Goal: Task Accomplishment & Management: Complete application form

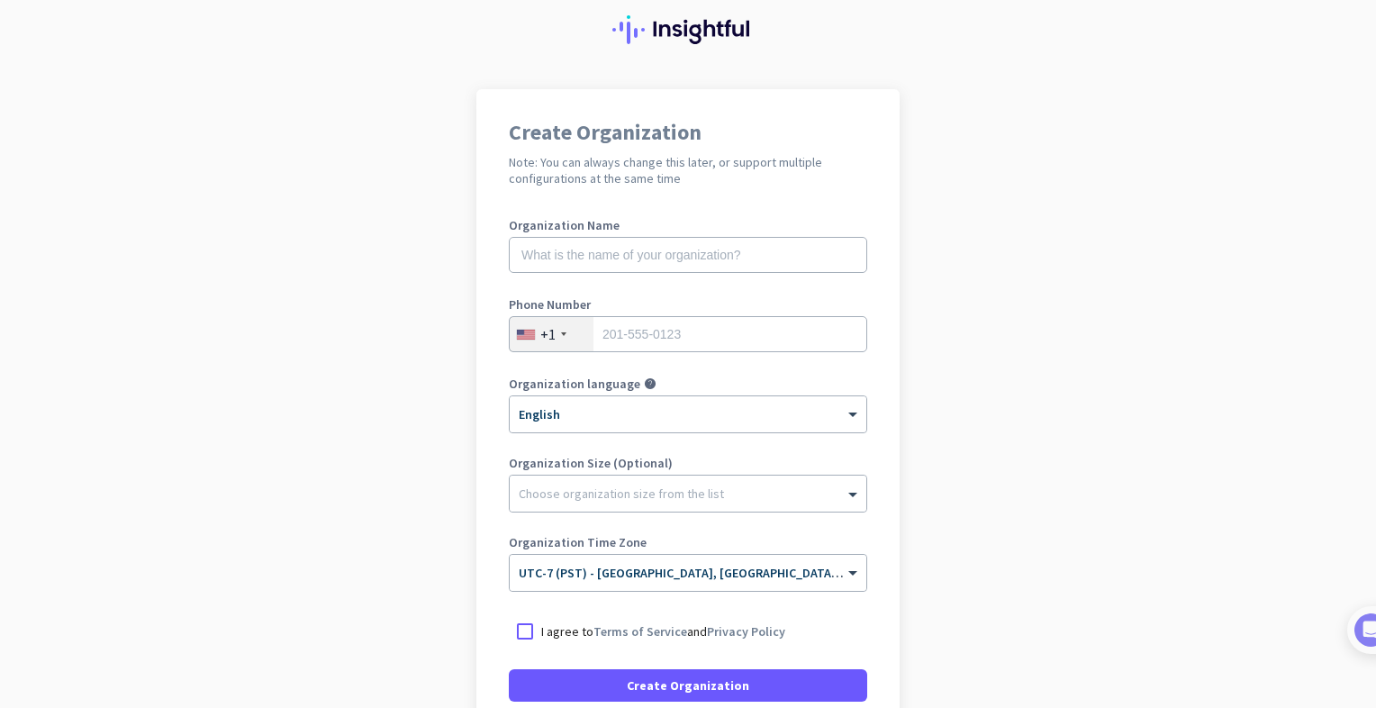
scroll to position [218, 0]
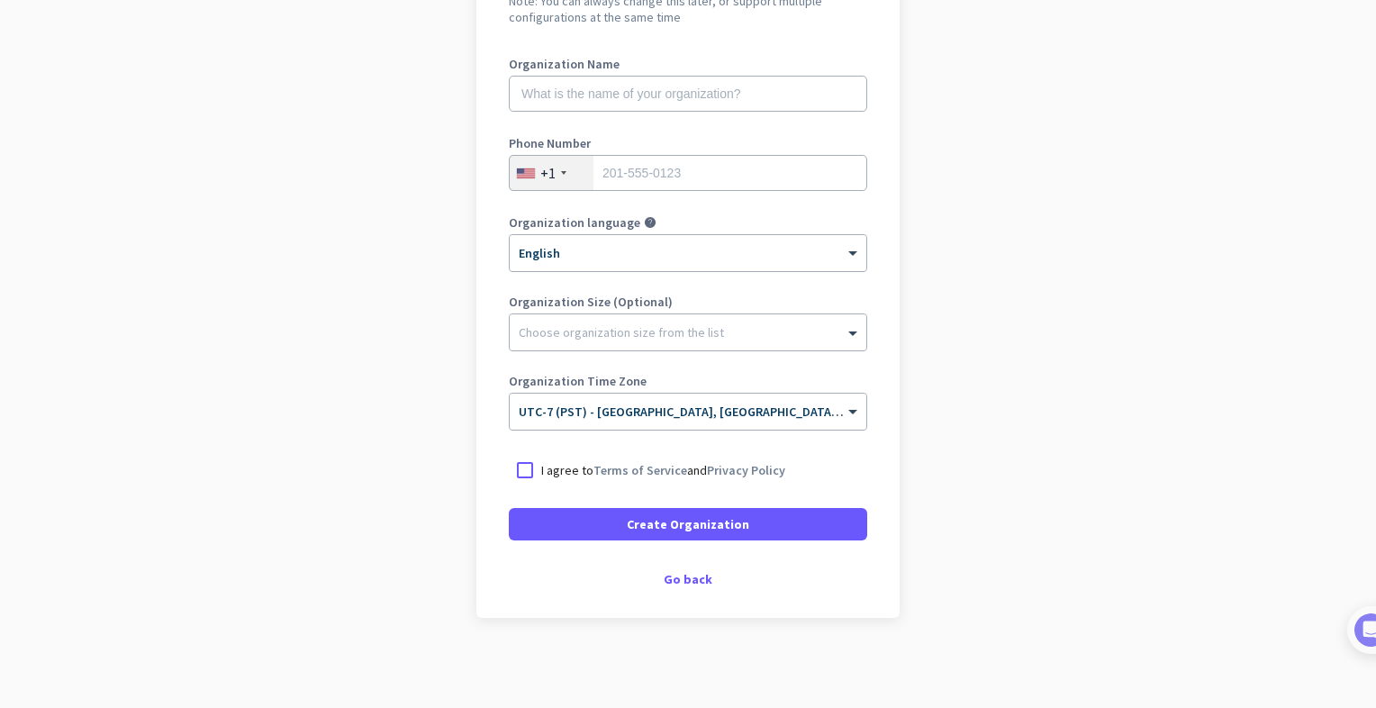
click at [670, 567] on div "Create Organization Note: You can always change this later, or support multiple…" at bounding box center [687, 273] width 423 height 690
click at [675, 576] on div "Go back" at bounding box center [688, 579] width 358 height 13
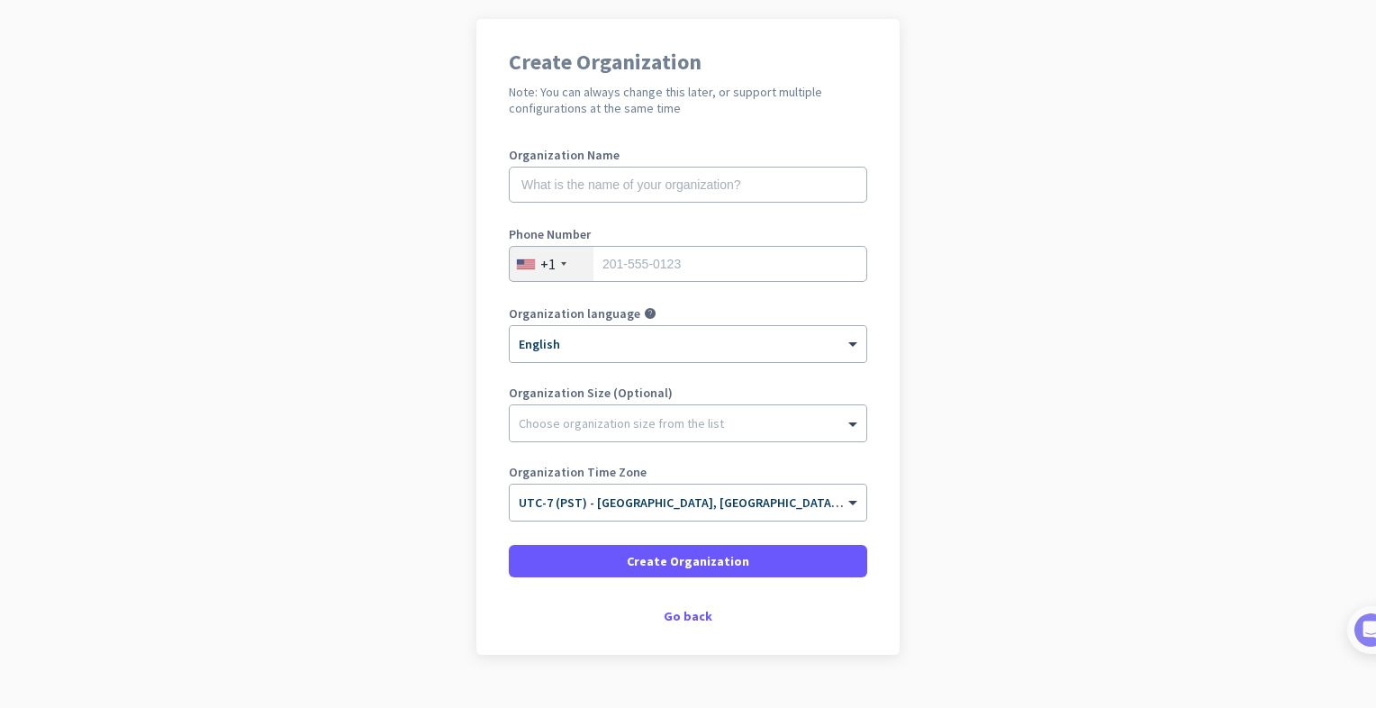
scroll to position [164, 0]
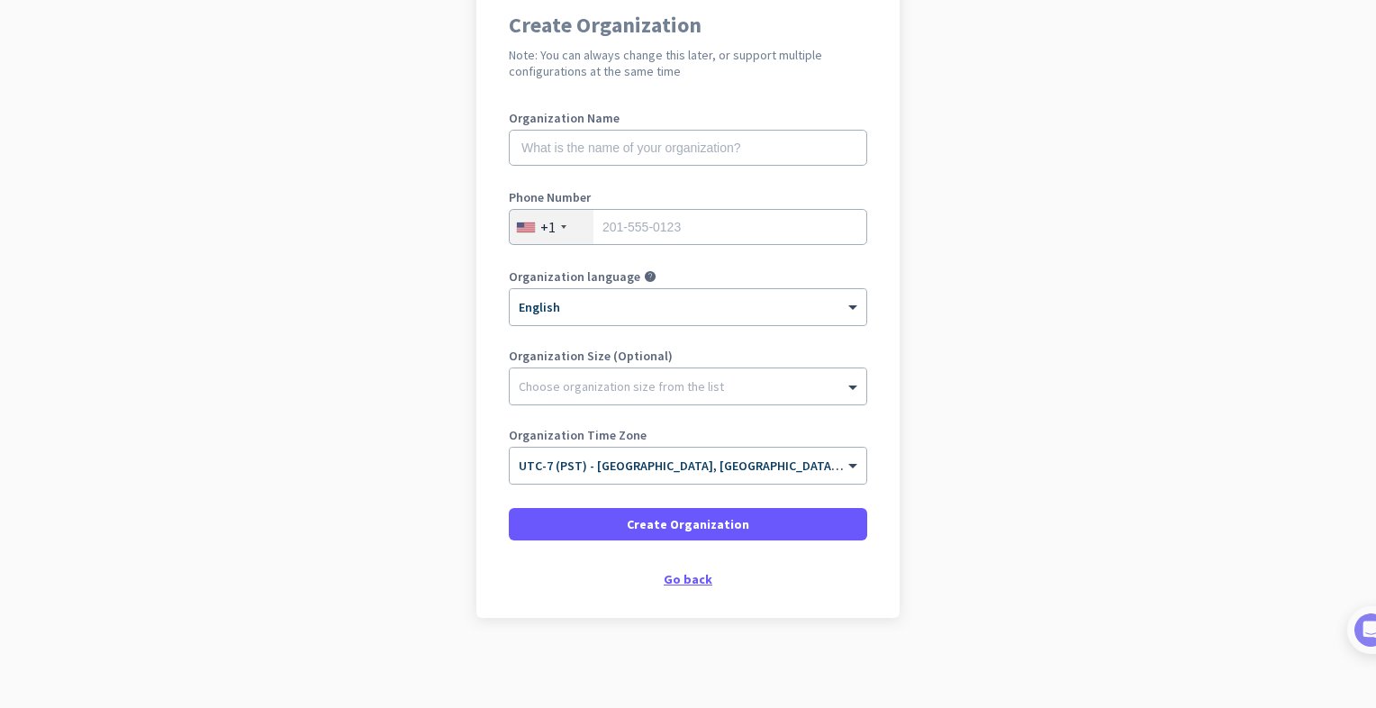
click at [671, 582] on div "Go back" at bounding box center [688, 579] width 358 height 13
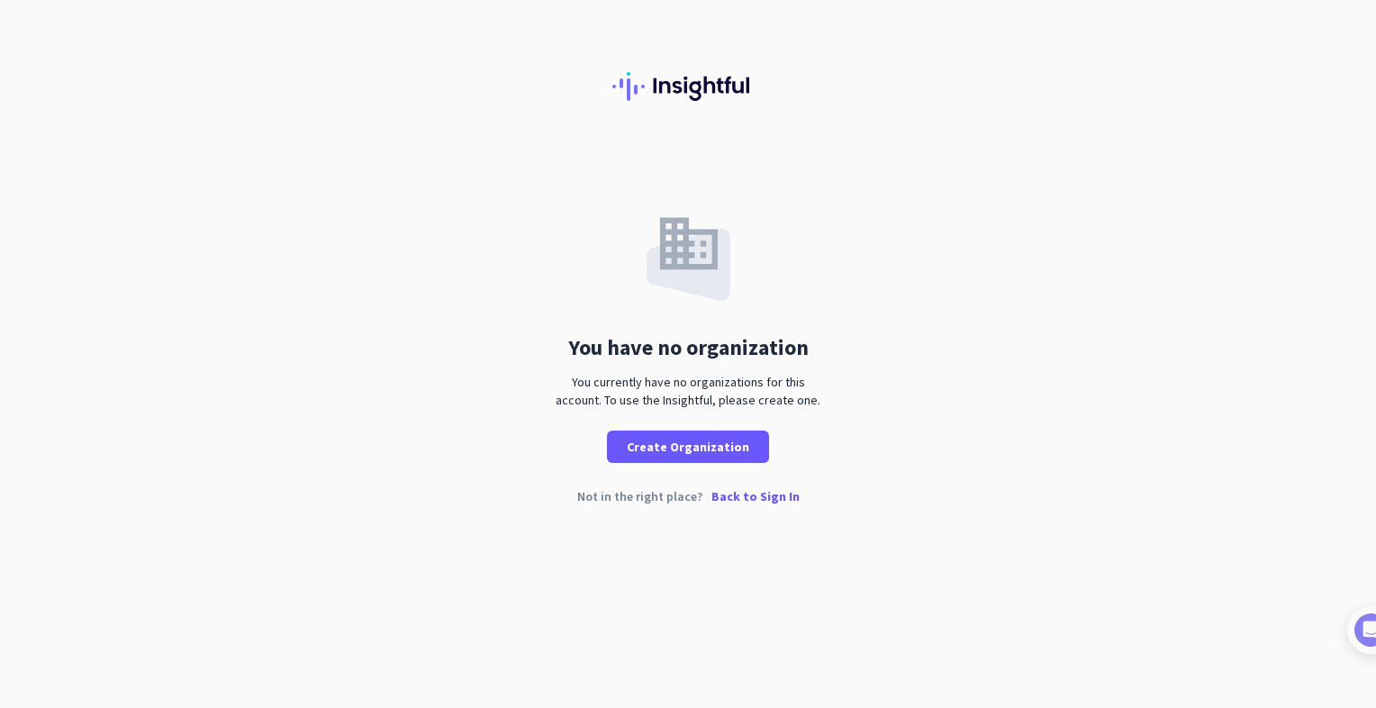
click at [744, 499] on p "Back to Sign In" at bounding box center [755, 496] width 88 height 13
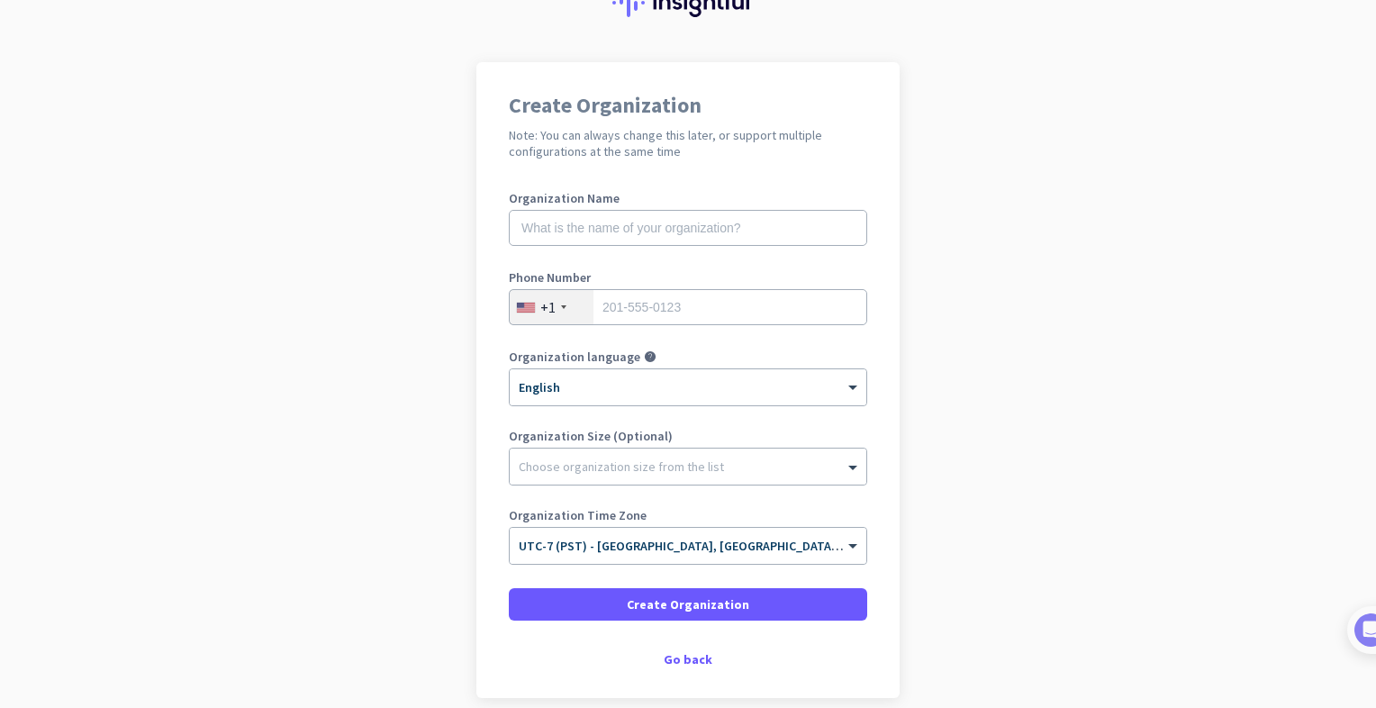
scroll to position [90, 0]
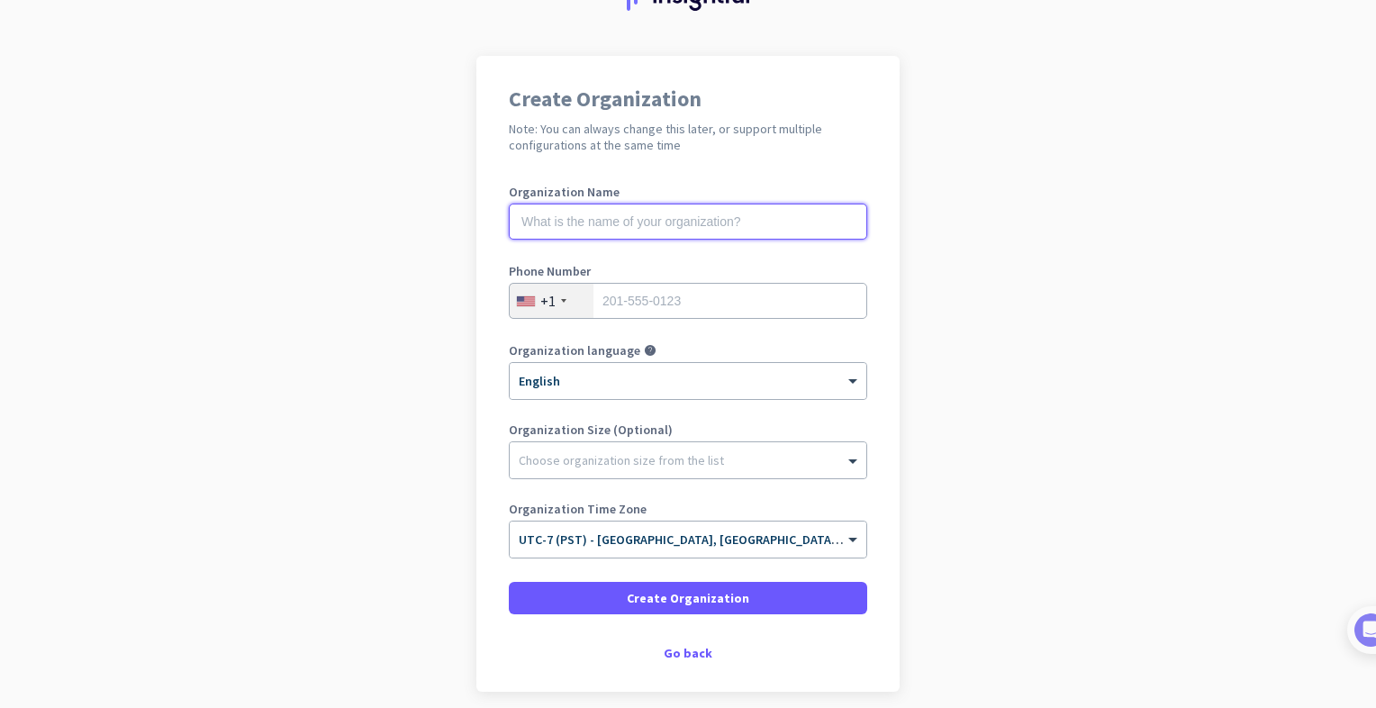
click at [624, 219] on input "text" at bounding box center [688, 221] width 358 height 36
click at [651, 192] on label "Organization Name" at bounding box center [688, 191] width 358 height 13
click at [637, 222] on input "text" at bounding box center [688, 221] width 358 height 36
type input "Mercor"
click at [671, 287] on input "tel" at bounding box center [688, 301] width 358 height 36
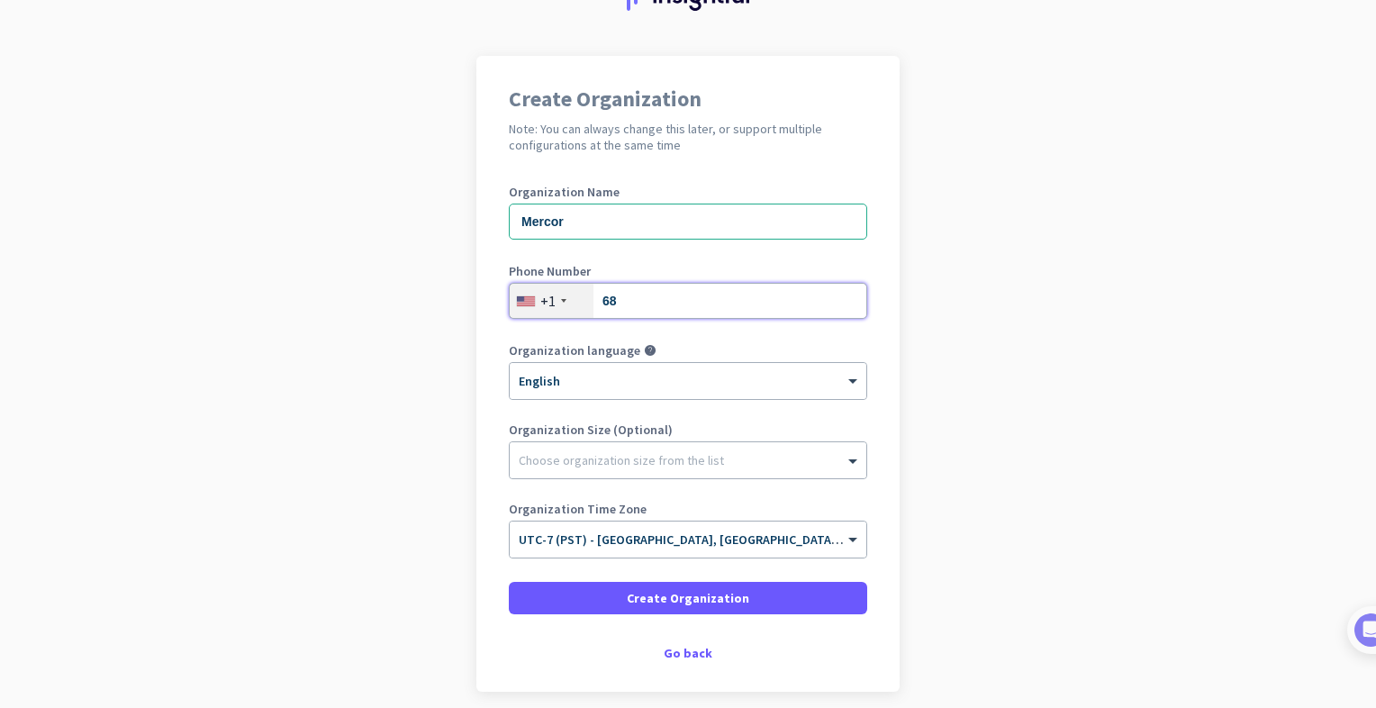
type input "6"
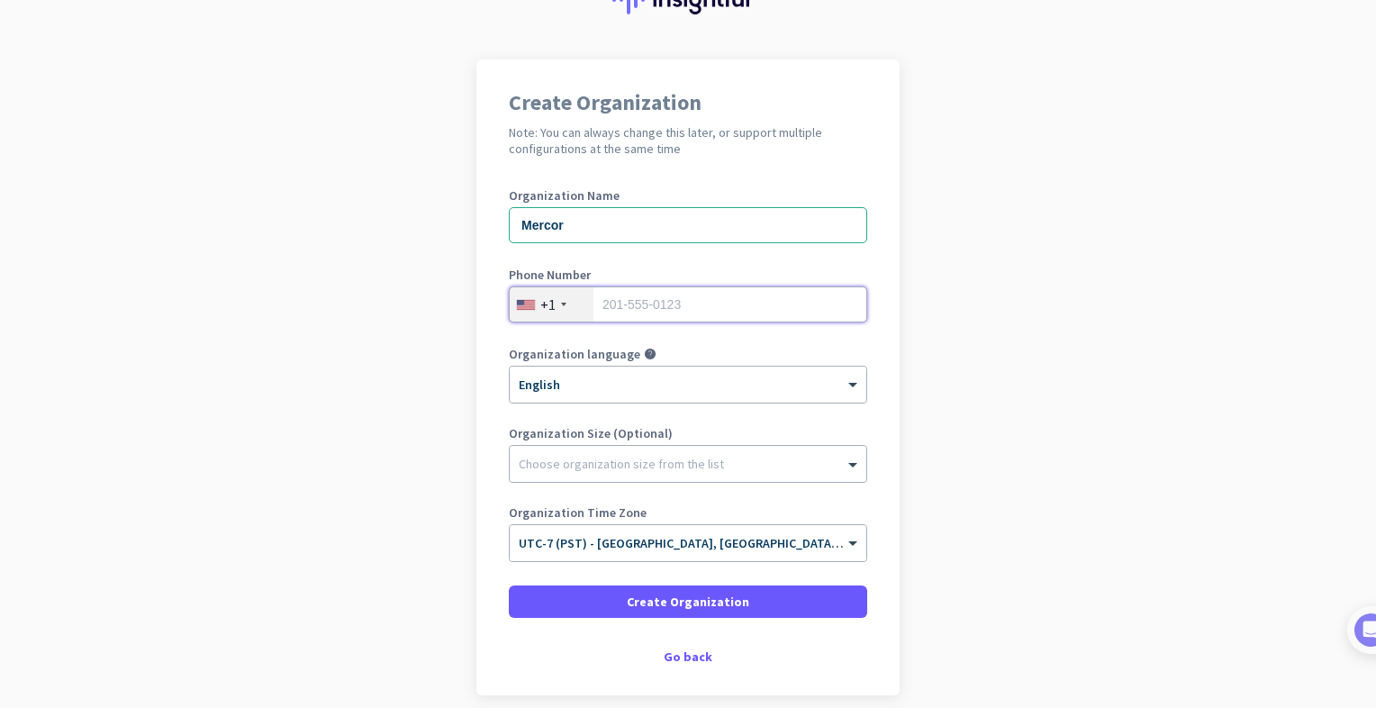
scroll to position [0, 0]
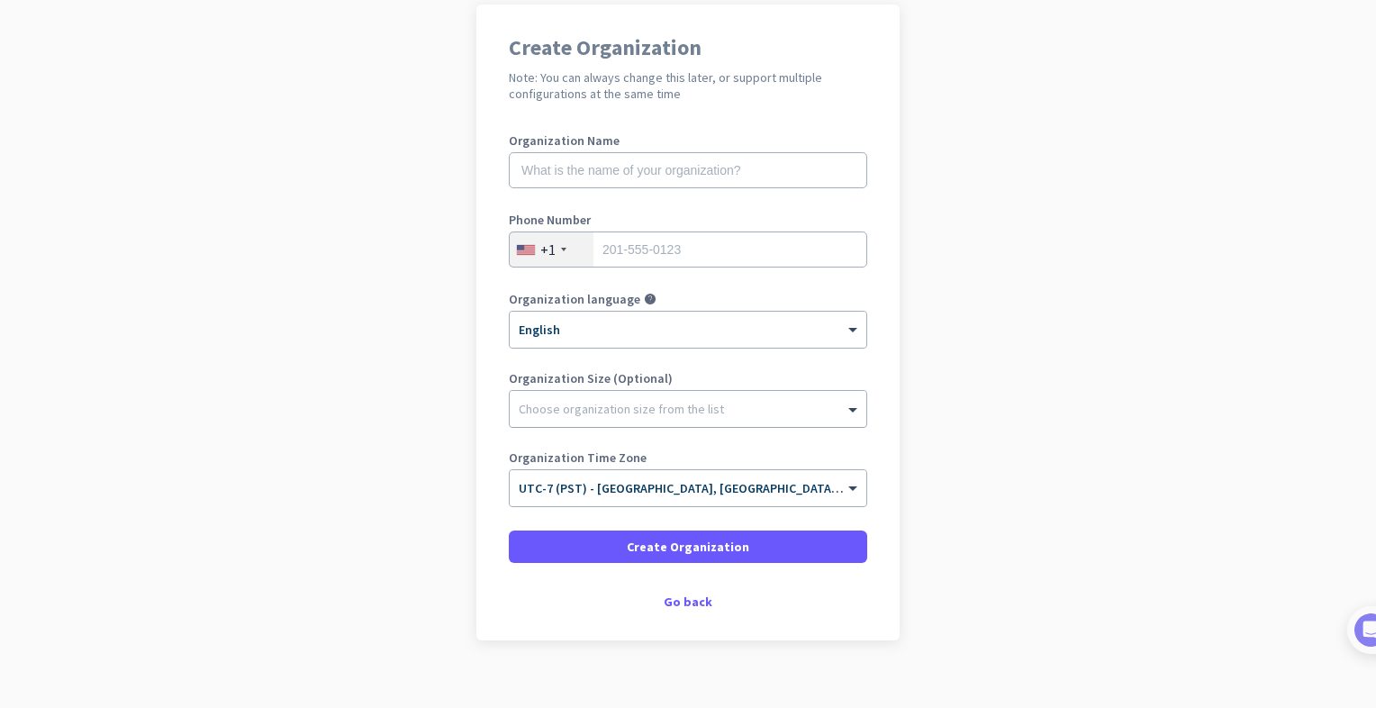
scroll to position [164, 0]
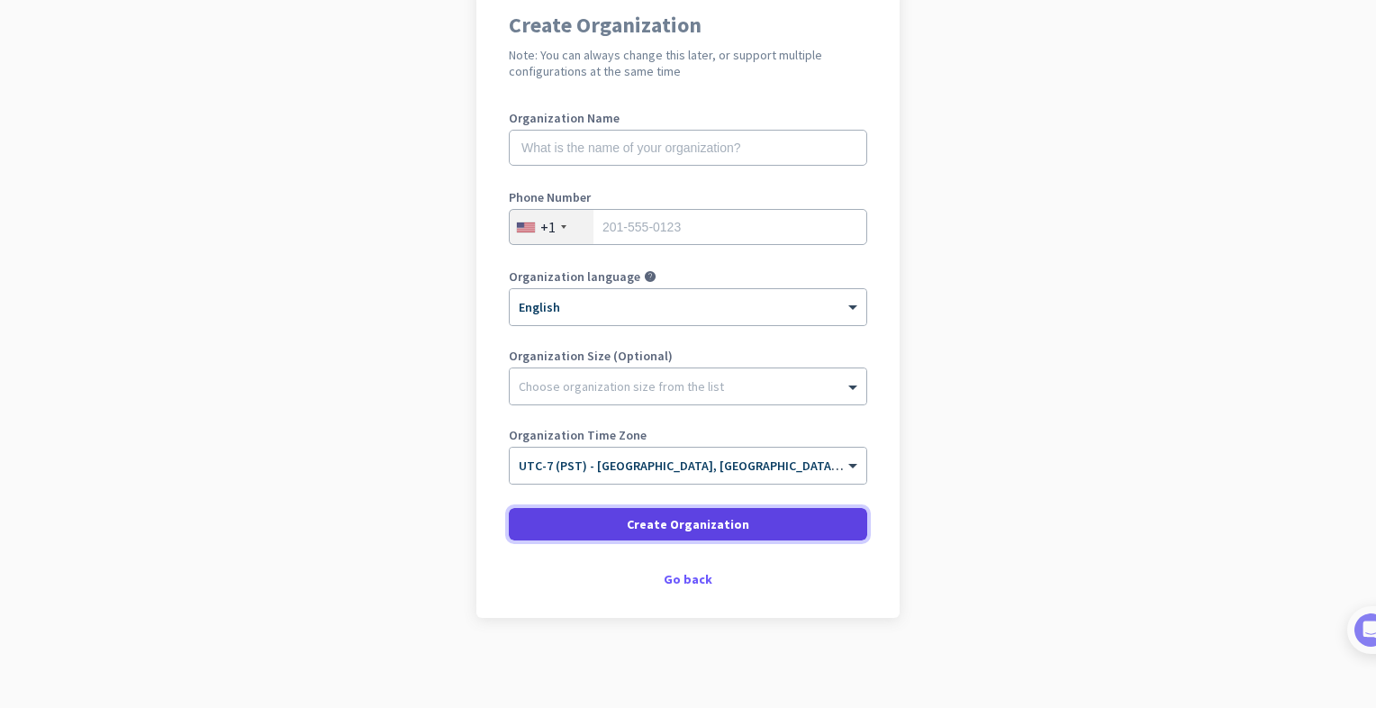
click at [697, 532] on span at bounding box center [688, 523] width 358 height 43
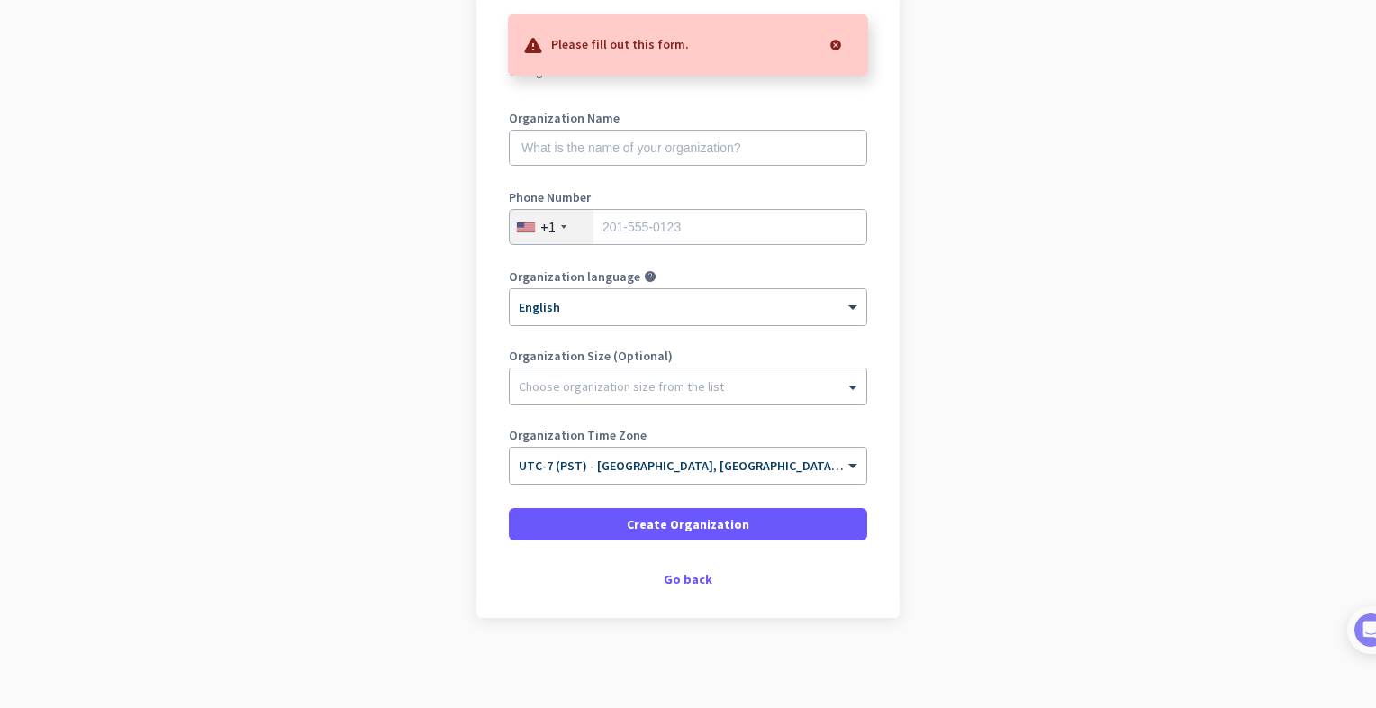
click at [627, 113] on label "Organization Name" at bounding box center [688, 118] width 358 height 13
click at [623, 154] on input "text" at bounding box center [688, 148] width 358 height 36
type input "Mercor"
click at [683, 218] on input "tel" at bounding box center [688, 227] width 358 height 36
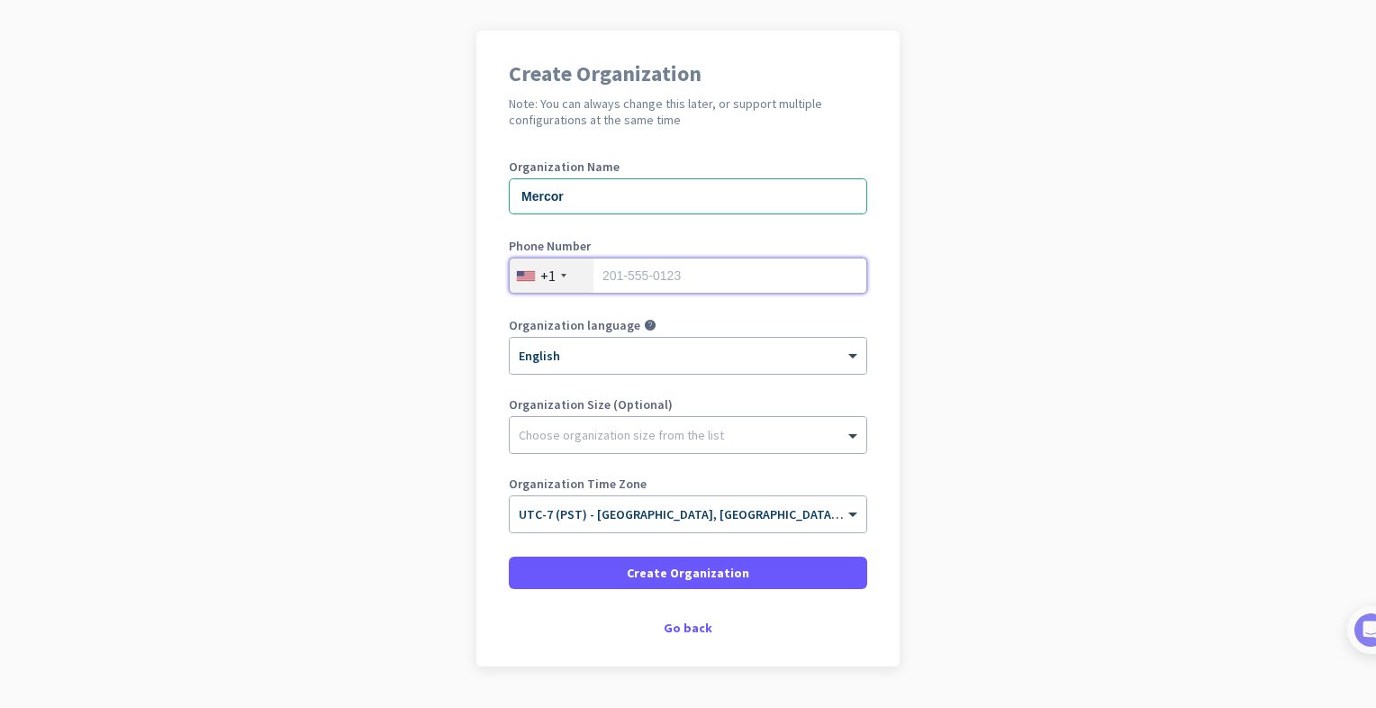
scroll to position [0, 0]
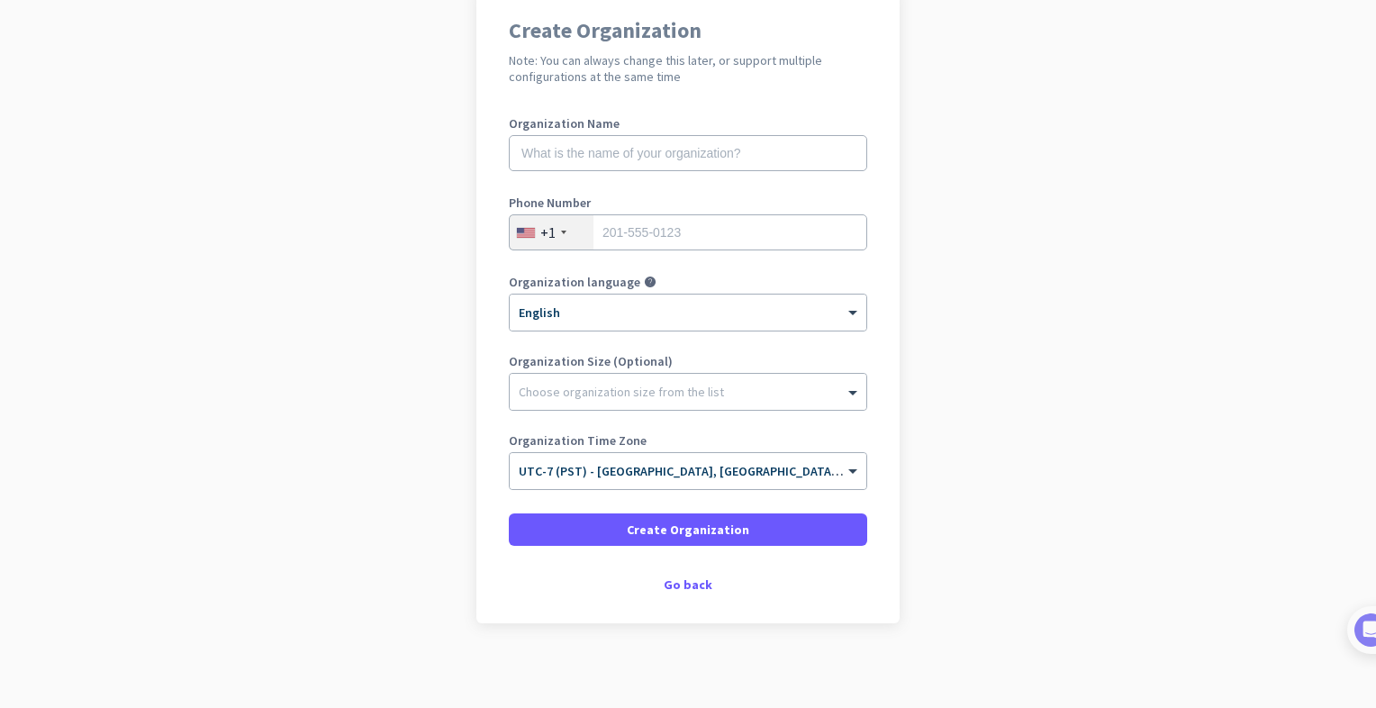
scroll to position [164, 0]
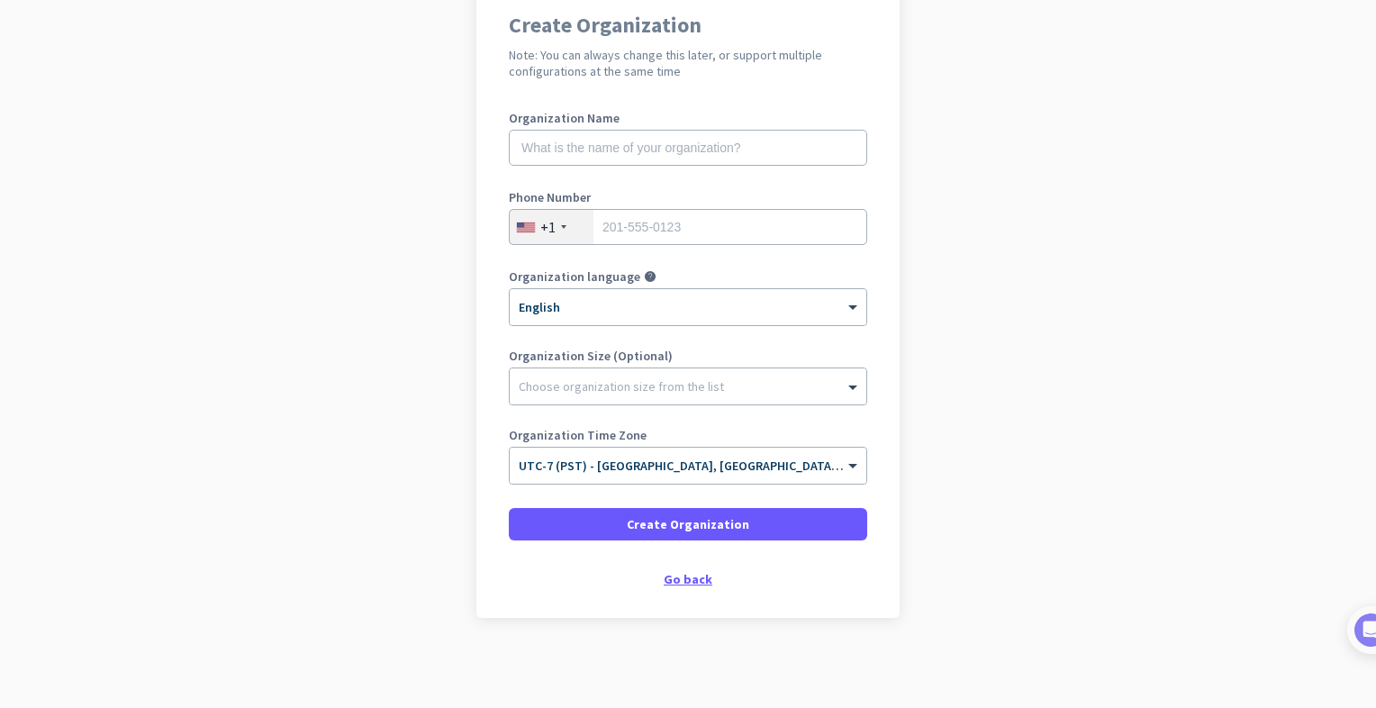
click at [689, 575] on div "Go back" at bounding box center [688, 579] width 358 height 13
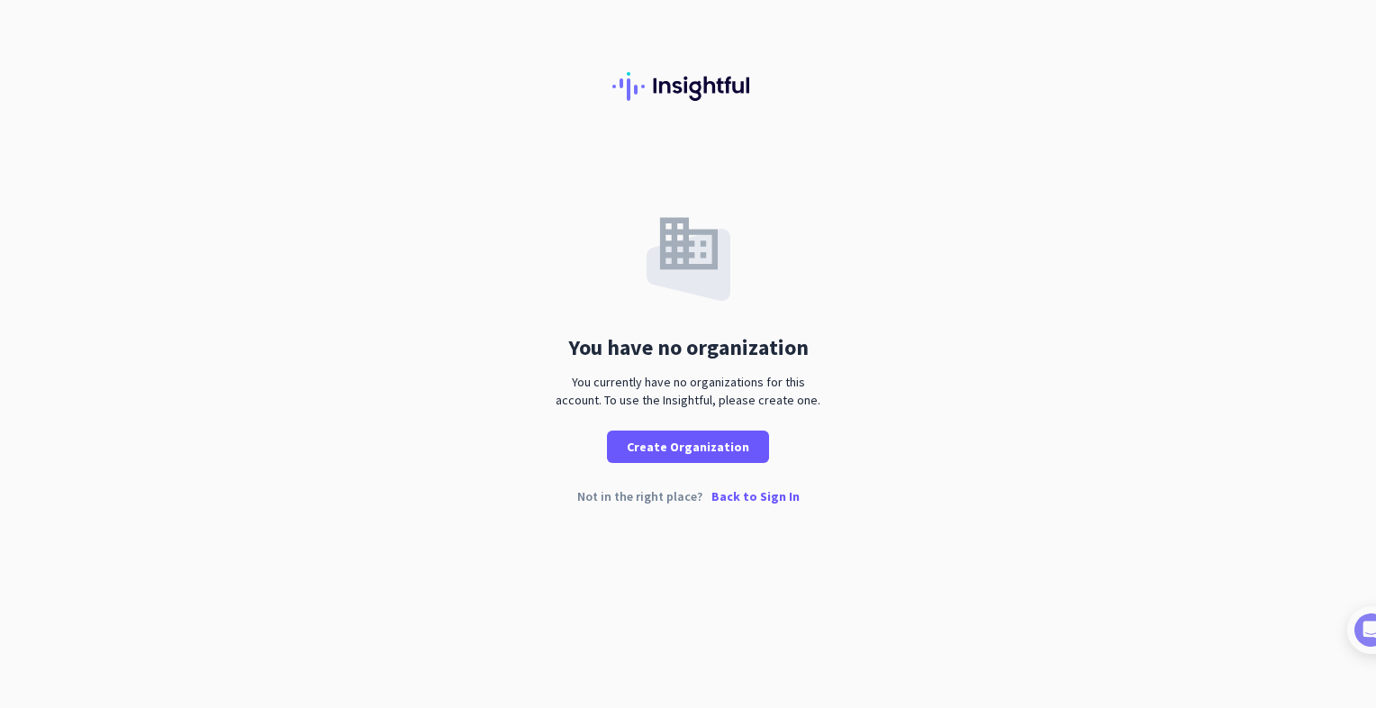
click at [729, 496] on p "Back to Sign In" at bounding box center [755, 496] width 88 height 13
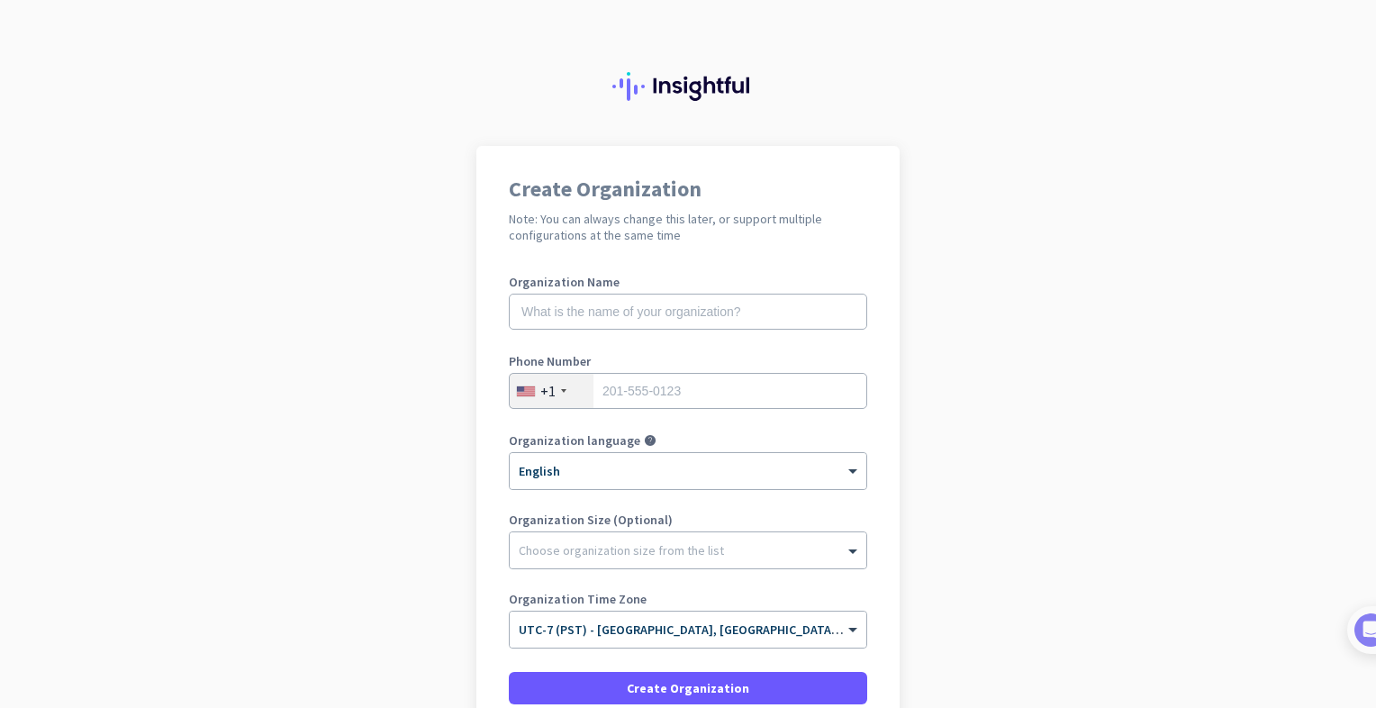
click at [988, 405] on app-onboarding-organization "Create Organization Note: You can always change this later, or support multiple…" at bounding box center [688, 509] width 1376 height 726
click at [981, 253] on app-onboarding-organization "Create Organization Note: You can always change this later, or support multiple…" at bounding box center [688, 509] width 1376 height 726
